Goal: Register for event/course

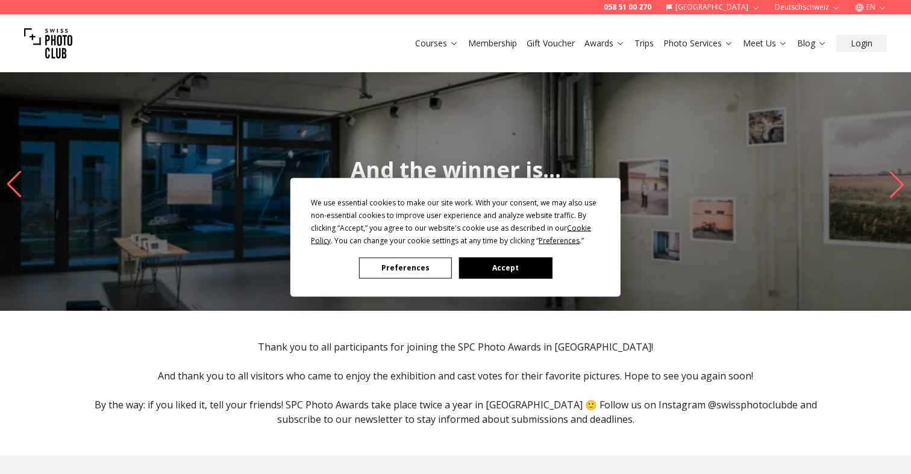
click at [484, 265] on button "Accept" at bounding box center [505, 267] width 93 height 21
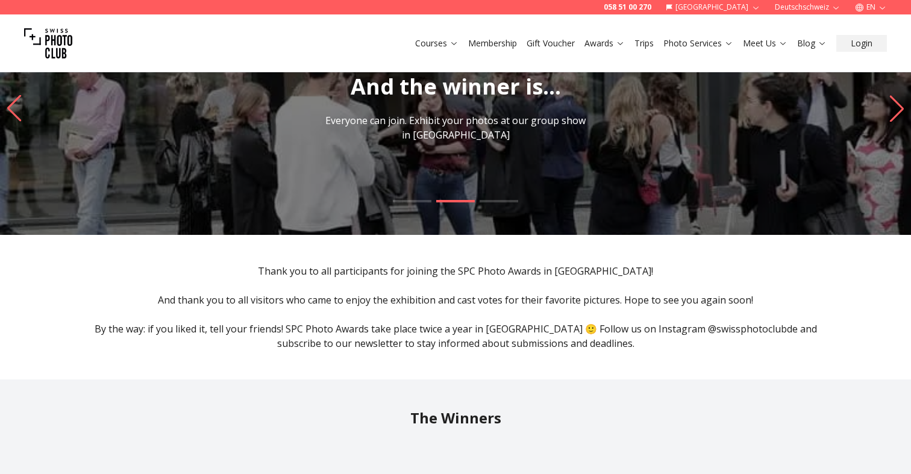
scroll to position [102, 0]
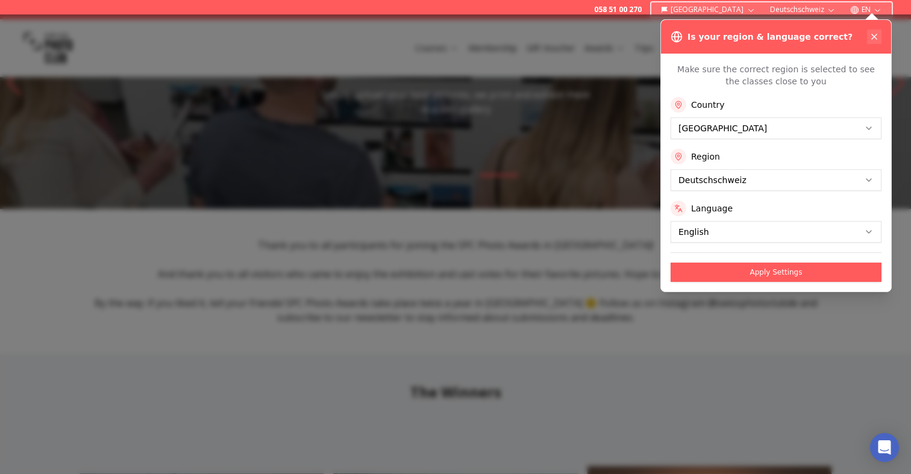
click at [876, 36] on icon at bounding box center [874, 37] width 10 height 10
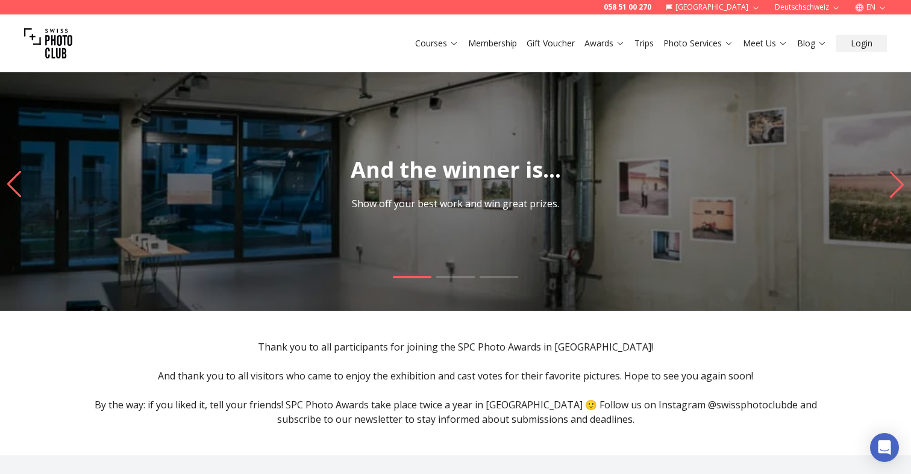
scroll to position [0, 0]
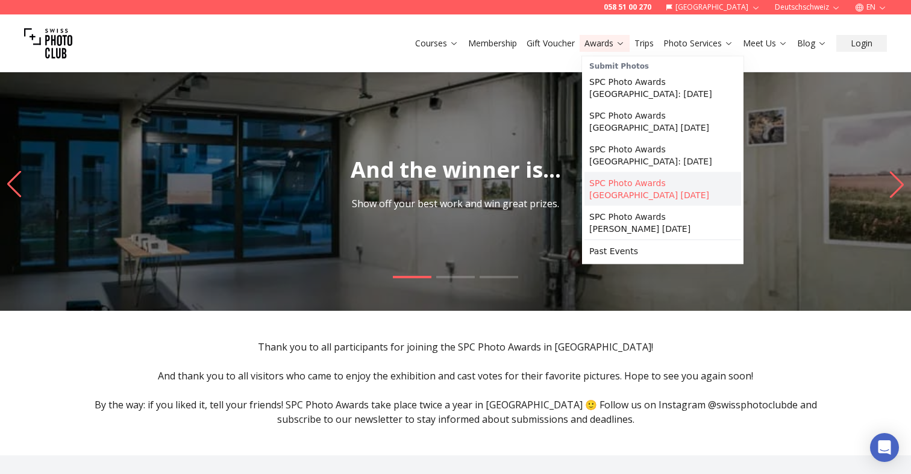
click at [646, 183] on link "SPC Photo Awards [GEOGRAPHIC_DATA] [DATE]" at bounding box center [662, 189] width 157 height 34
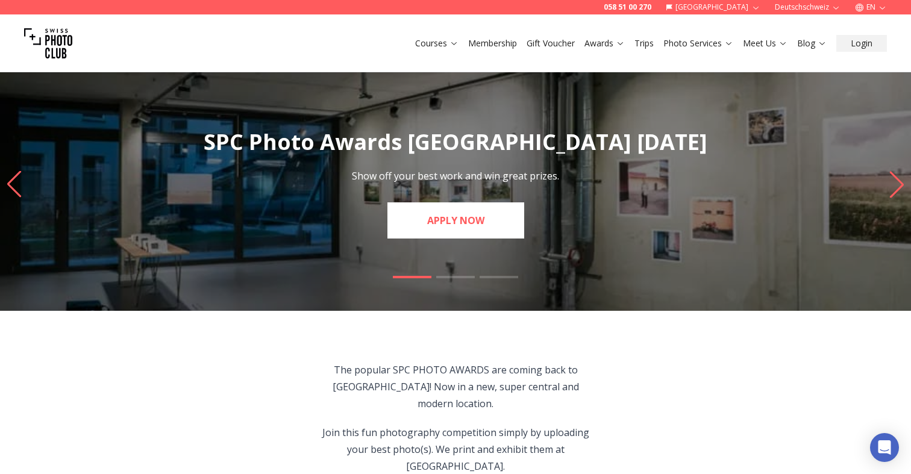
click at [448, 222] on link "APPLY NOW" at bounding box center [455, 220] width 137 height 36
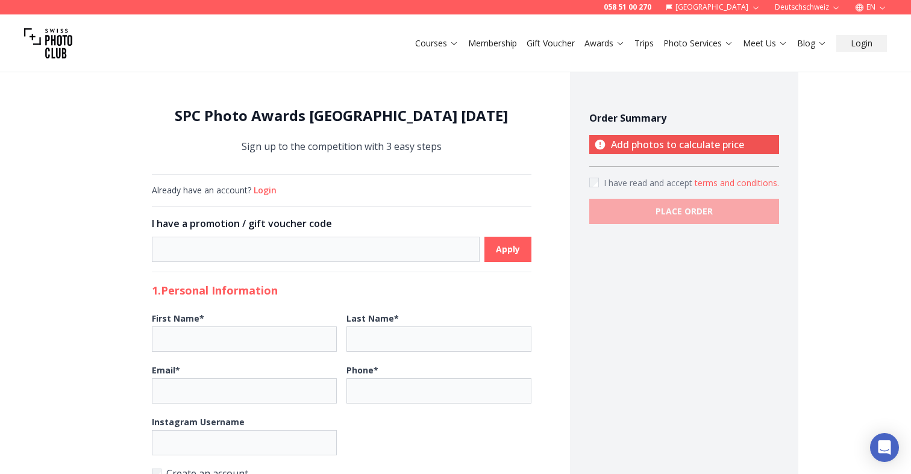
click at [59, 45] on img at bounding box center [48, 43] width 48 height 48
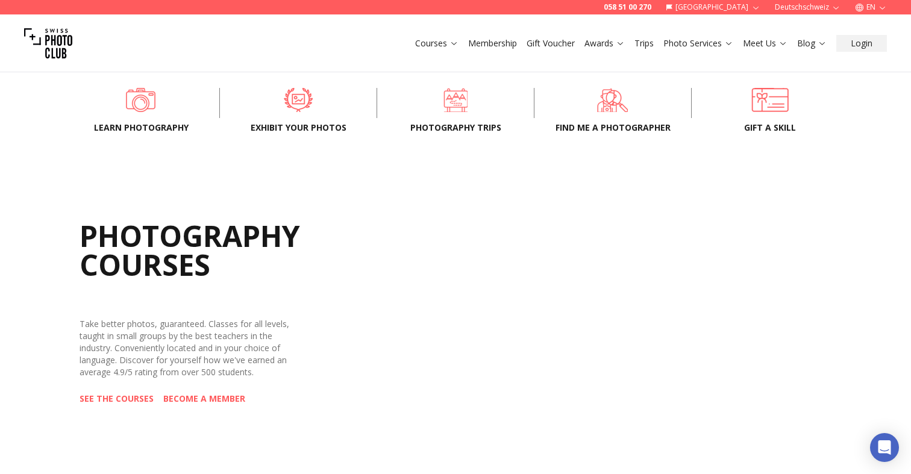
scroll to position [414, 0]
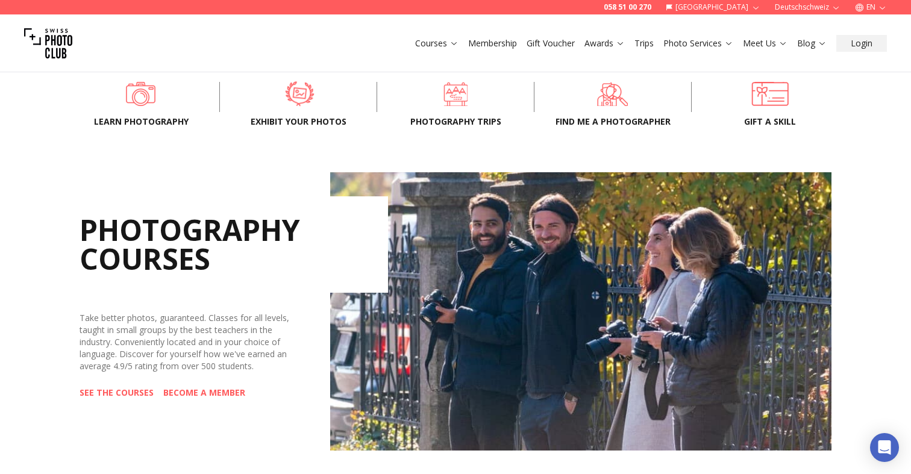
click at [291, 96] on span at bounding box center [300, 94] width 120 height 36
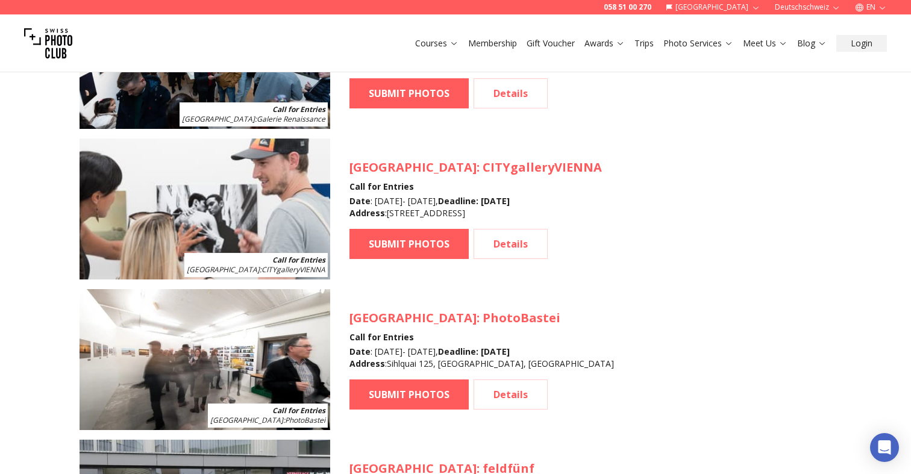
scroll to position [1228, 0]
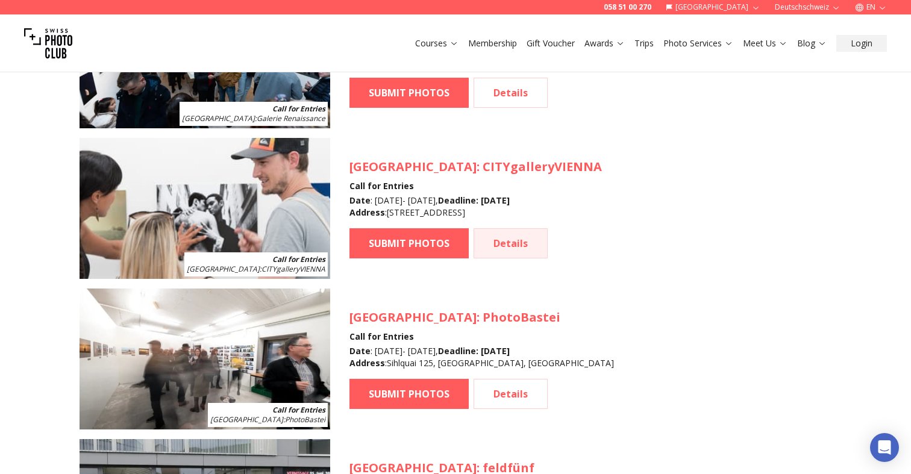
click at [511, 241] on link "Details" at bounding box center [510, 243] width 74 height 30
